Goal: Information Seeking & Learning: Find specific page/section

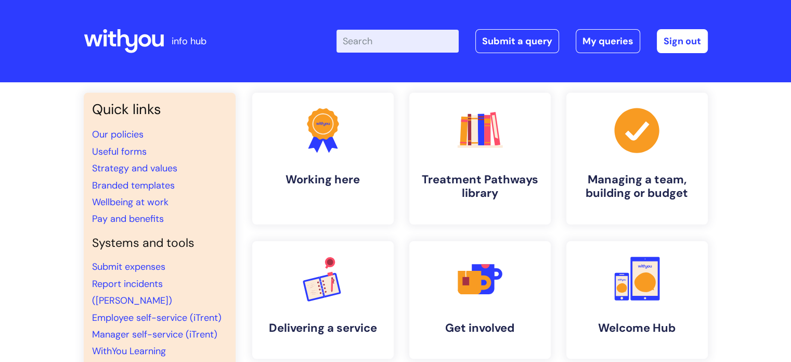
click at [388, 42] on input "Enter your search term here..." at bounding box center [398, 41] width 122 height 23
type input "internal vacancies"
click button "Search" at bounding box center [0, 0] width 0 height 0
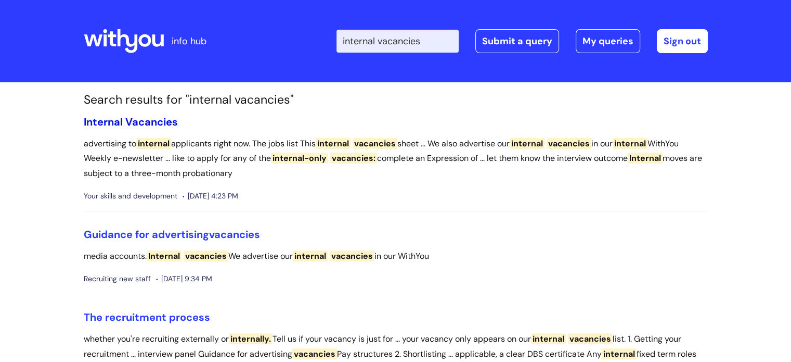
click at [148, 121] on span "Vacancies" at bounding box center [151, 122] width 53 height 14
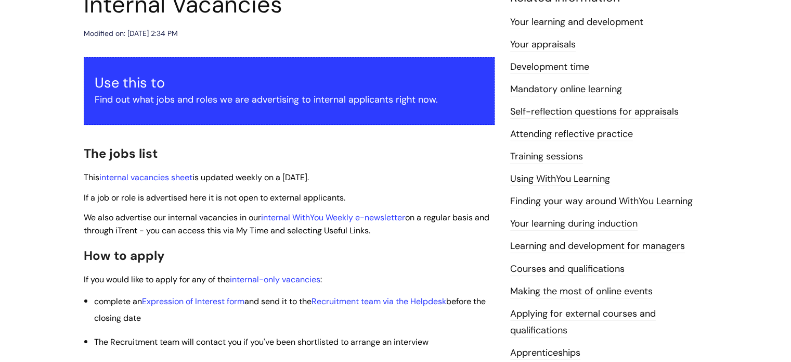
scroll to position [140, 0]
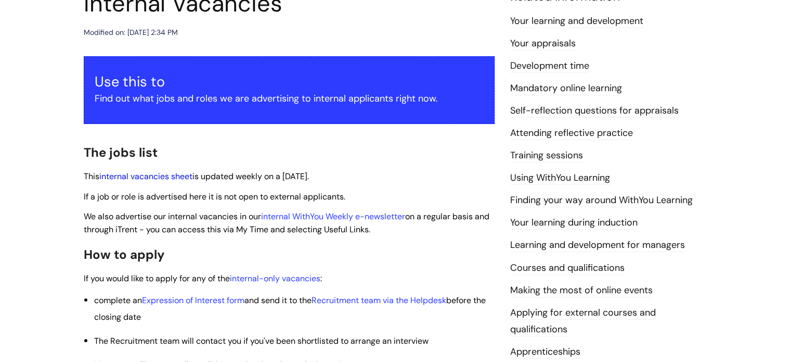
click at [171, 179] on link "internal vacancies sheet" at bounding box center [145, 176] width 93 height 11
